Goal: Check status: Check status

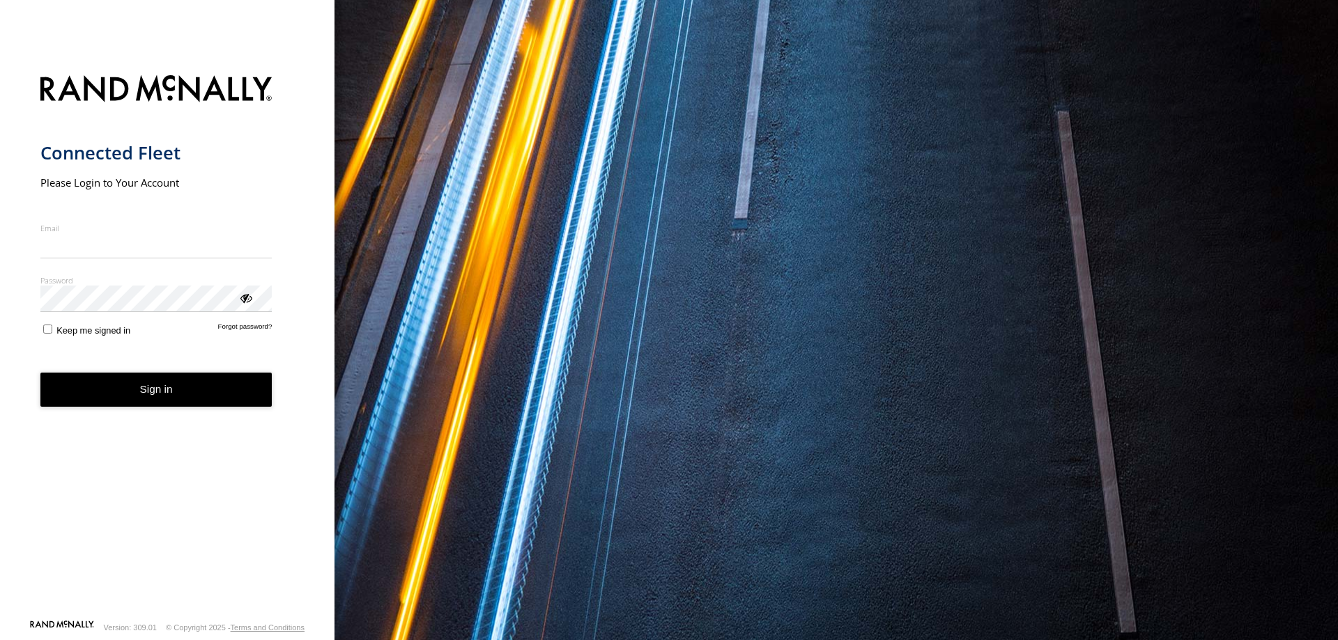
click at [153, 254] on input "Email" at bounding box center [156, 245] width 232 height 25
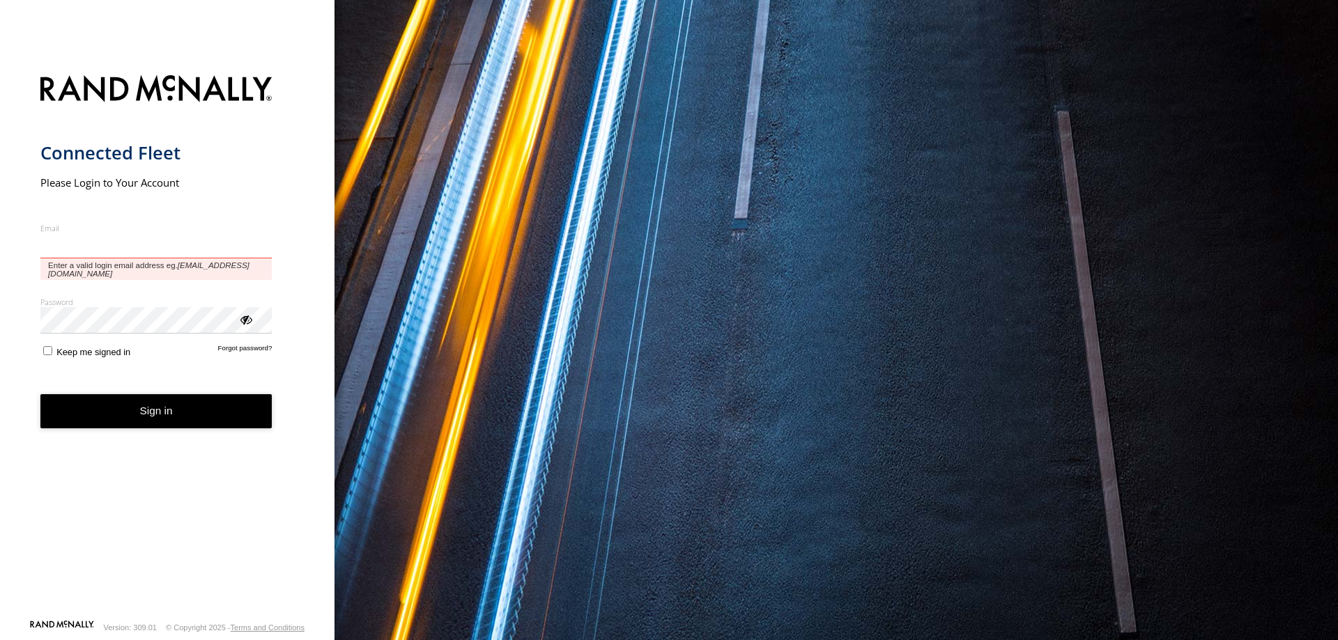
type input "**********"
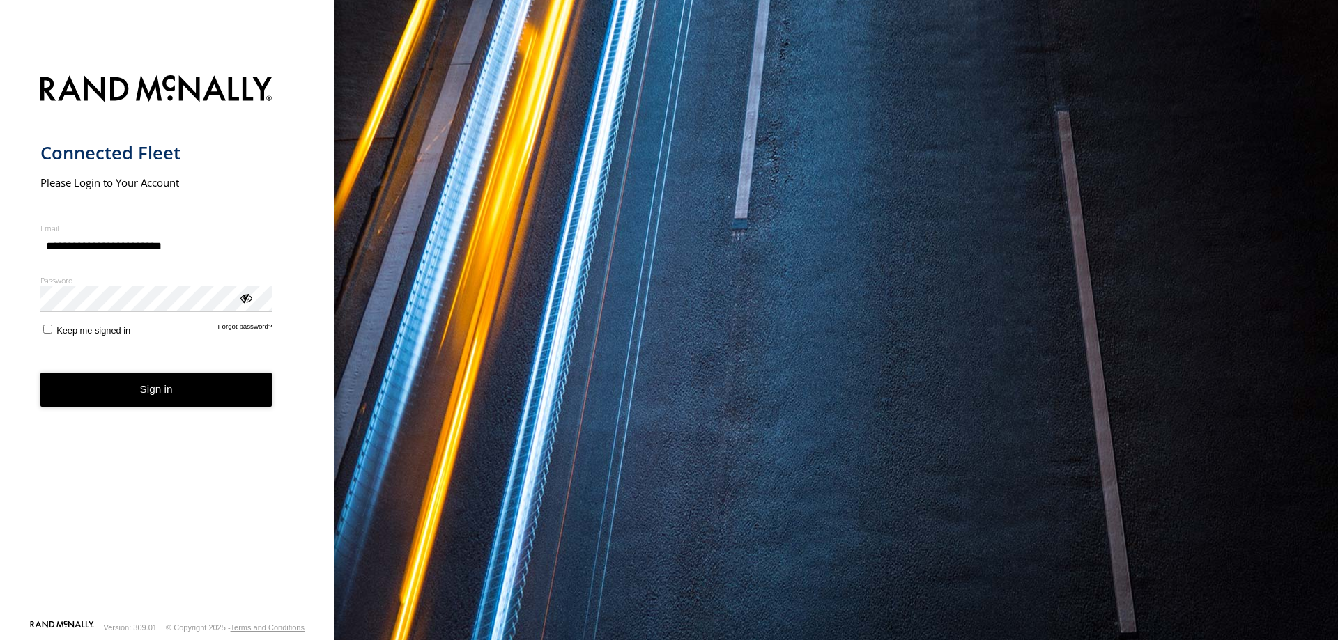
click at [147, 397] on button "Sign in" at bounding box center [156, 390] width 232 height 34
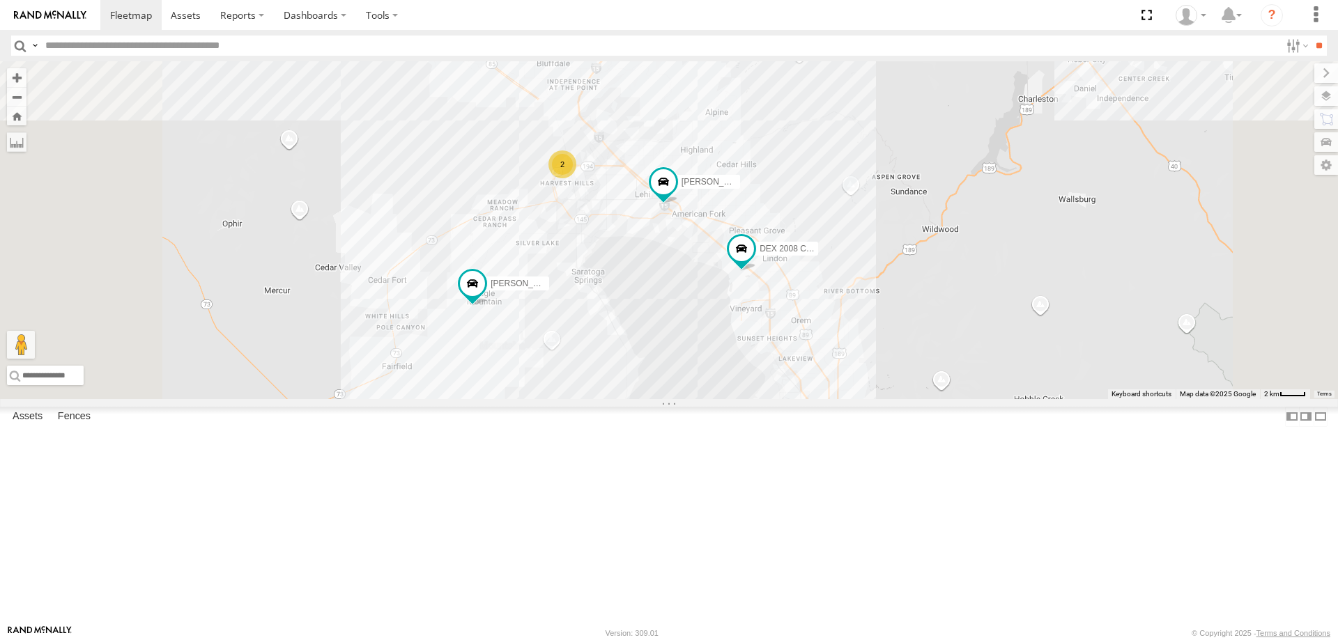
drag, startPoint x: 661, startPoint y: 169, endPoint x: 655, endPoint y: 232, distance: 63.7
click at [655, 232] on div "Ford F350 (Shop/R&R) [PERSON_NAME]- 2022 F150 [PERSON_NAME] 2020 F350 GT2 MAX 2…" at bounding box center [669, 230] width 1338 height 338
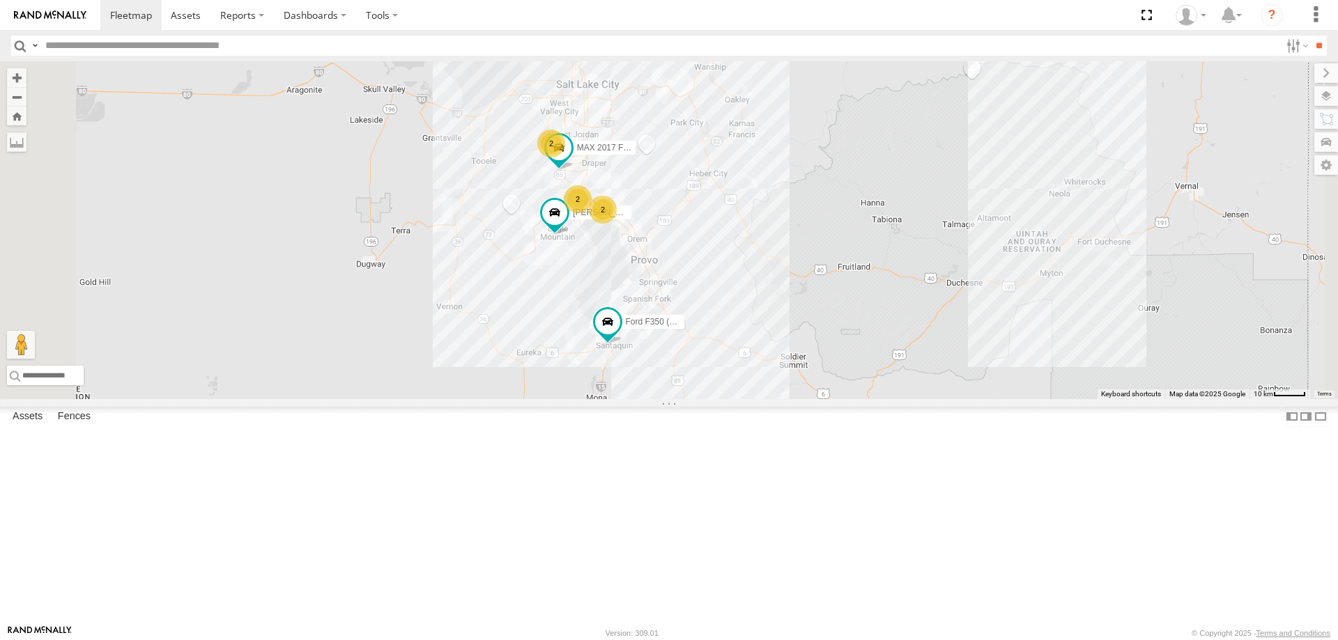
drag, startPoint x: 820, startPoint y: 418, endPoint x: 827, endPoint y: 300, distance: 118.7
click at [827, 302] on div "Ford F350 (Shop/R&R) [PERSON_NAME]- 2022 F150 [PERSON_NAME] 2020 F350 GT2 2 MAX…" at bounding box center [669, 230] width 1338 height 338
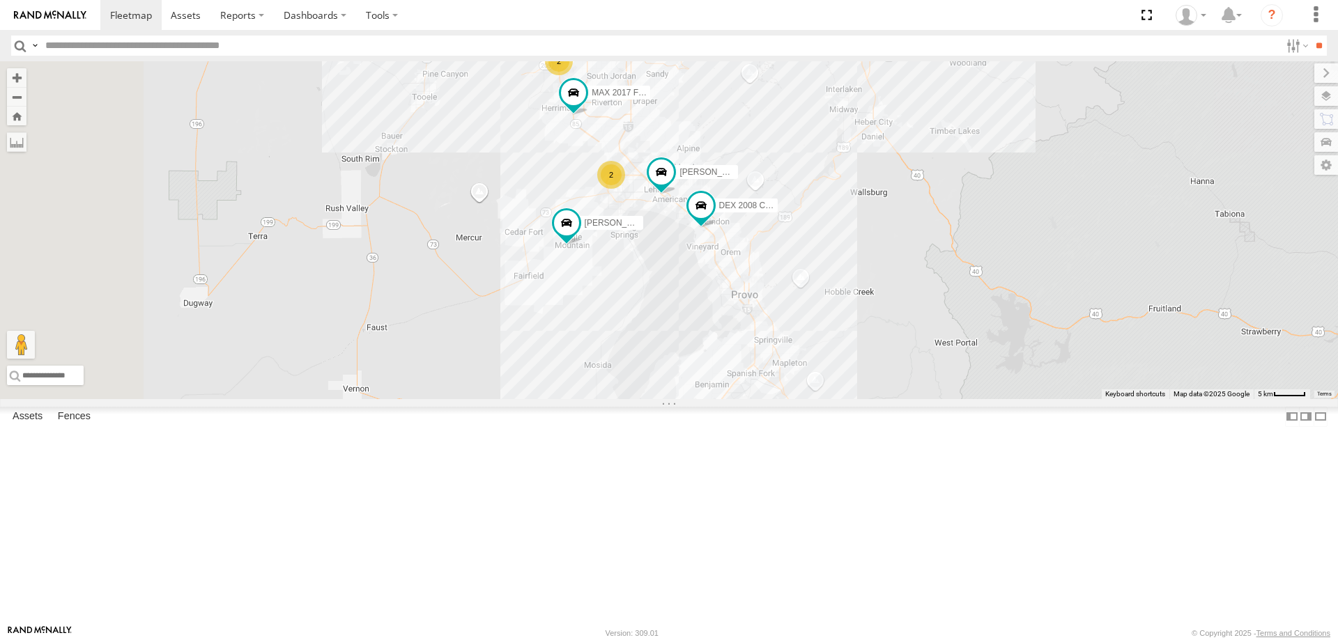
drag, startPoint x: 746, startPoint y: 372, endPoint x: 788, endPoint y: 458, distance: 95.7
click at [788, 399] on div "Ford F350 (Shop/R&R) [PERSON_NAME]- 2022 F150 [PERSON_NAME] 2020 F350 GT2 MAX 2…" at bounding box center [669, 230] width 1338 height 338
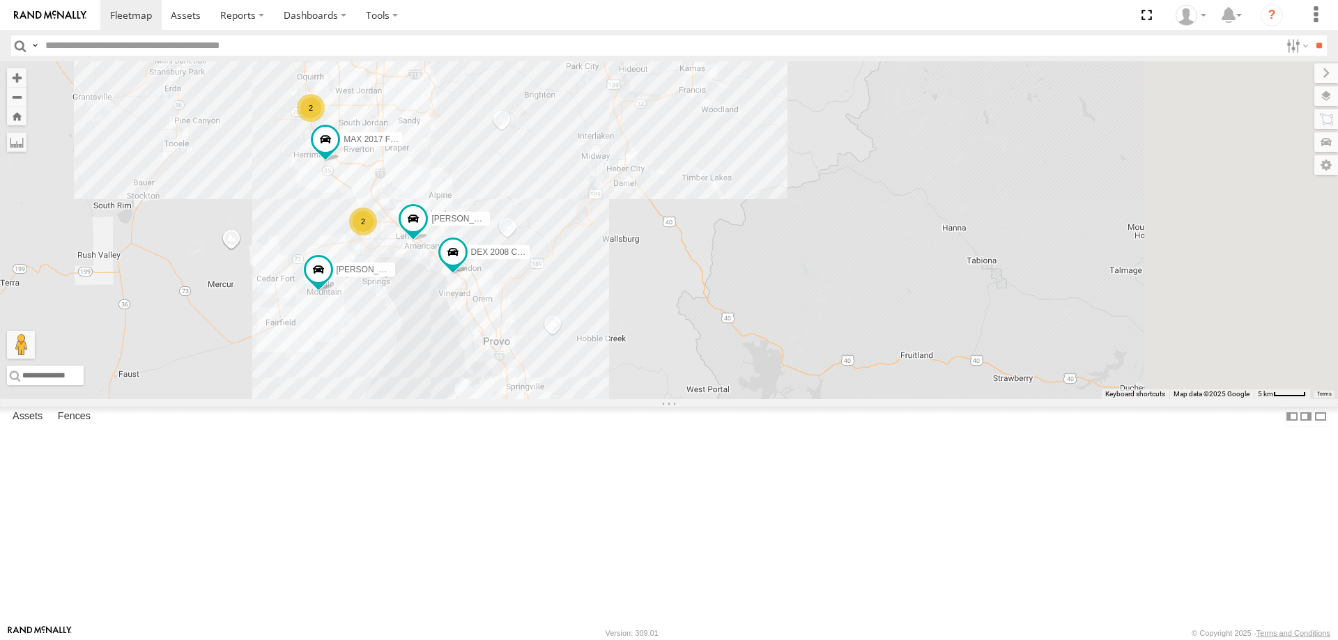
drag, startPoint x: 835, startPoint y: 443, endPoint x: 539, endPoint y: 452, distance: 296.3
click at [540, 399] on div "Ford F350 (Shop/R&R) [PERSON_NAME]- 2022 F150 [PERSON_NAME] 2020 F350 GT2 MAX 2…" at bounding box center [669, 230] width 1338 height 338
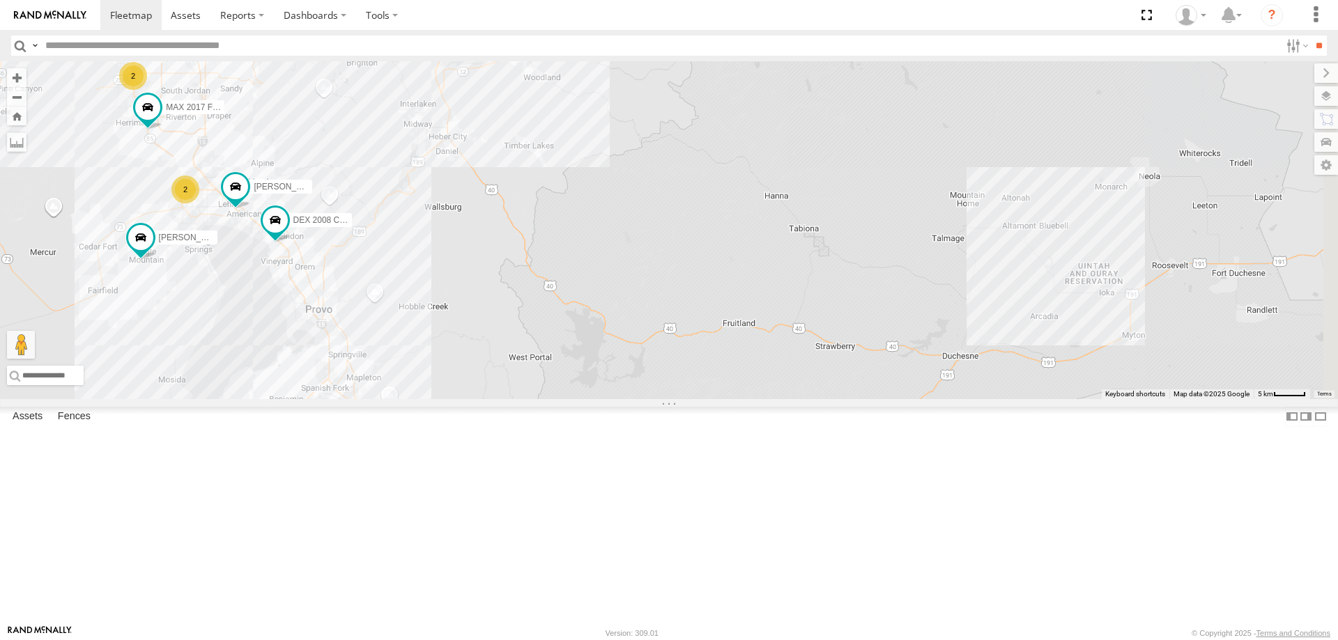
drag, startPoint x: 1006, startPoint y: 422, endPoint x: 937, endPoint y: 415, distance: 68.6
click at [937, 399] on div "Ford F350 (Shop/R&R) [PERSON_NAME]- 2022 F150 [PERSON_NAME] 2020 F350 GT2 MAX 2…" at bounding box center [669, 230] width 1338 height 338
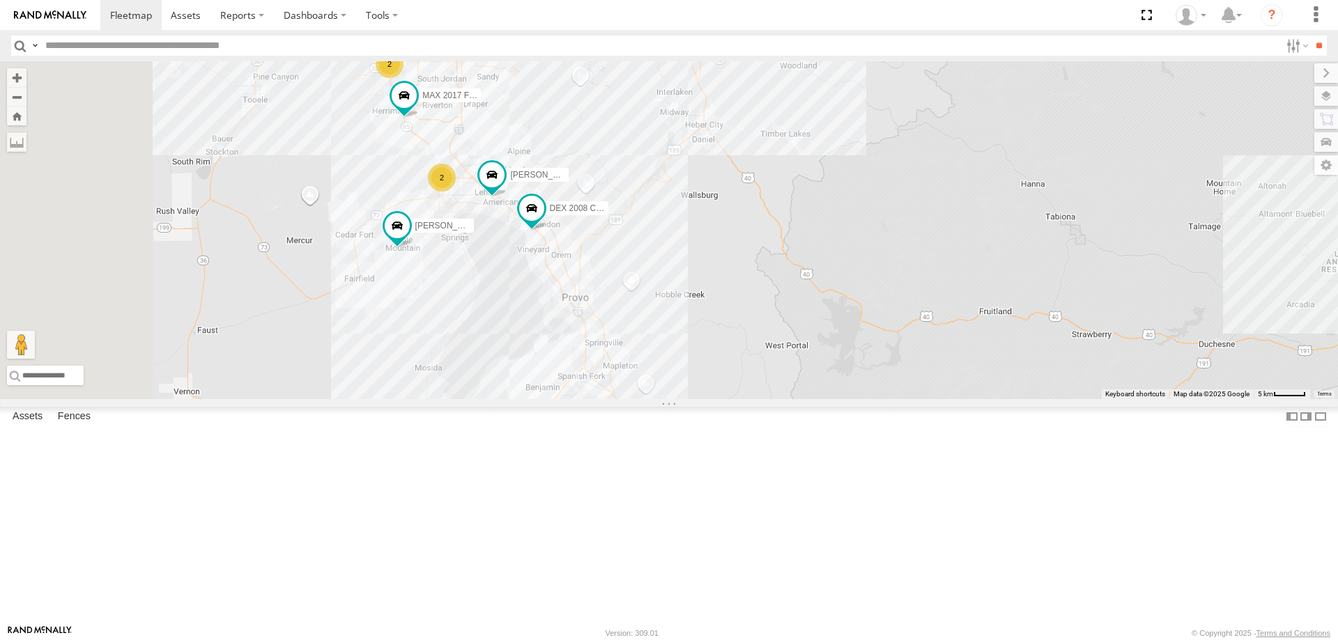
drag, startPoint x: 521, startPoint y: 381, endPoint x: 707, endPoint y: 425, distance: 190.7
click at [707, 399] on div "Ford F350 (Shop/R&R) [PERSON_NAME]- 2022 F150 [PERSON_NAME] 2020 F350 GT2 MAX 2…" at bounding box center [669, 230] width 1338 height 338
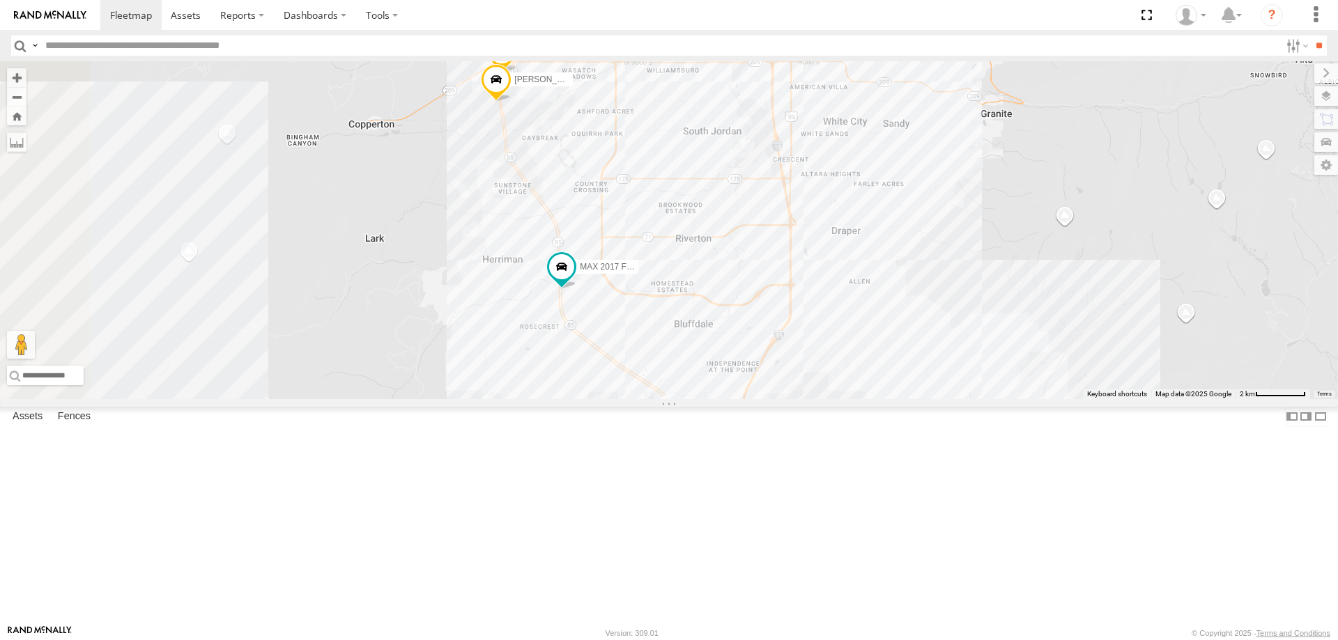
click at [576, 384] on div "Ford F350 (Shop/R&R) [PERSON_NAME]- 2022 F150 [PERSON_NAME] 2020 F350 GT2 MAX 2…" at bounding box center [669, 230] width 1338 height 338
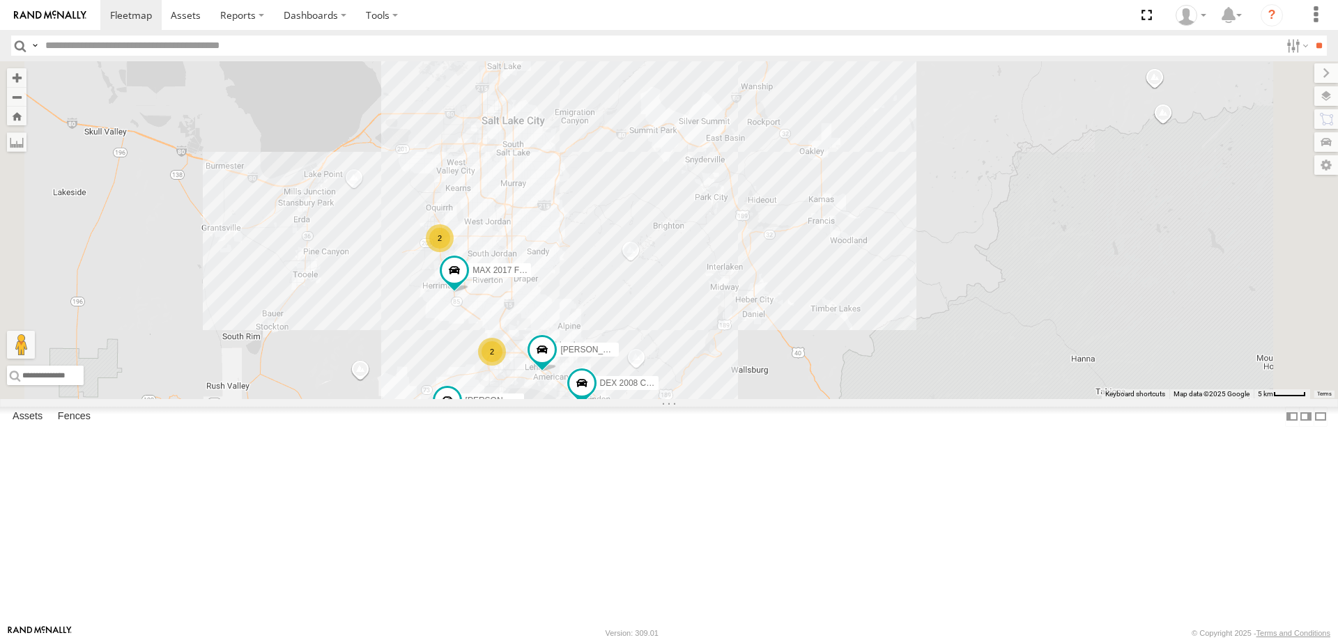
drag, startPoint x: 659, startPoint y: 413, endPoint x: 650, endPoint y: 424, distance: 14.9
click at [650, 399] on div "Ford F350 (Shop/R&R) [PERSON_NAME]- 2022 F150 [PERSON_NAME] 2020 F350 GT2 MAX 2…" at bounding box center [669, 230] width 1338 height 338
